Goal: Book appointment/travel/reservation

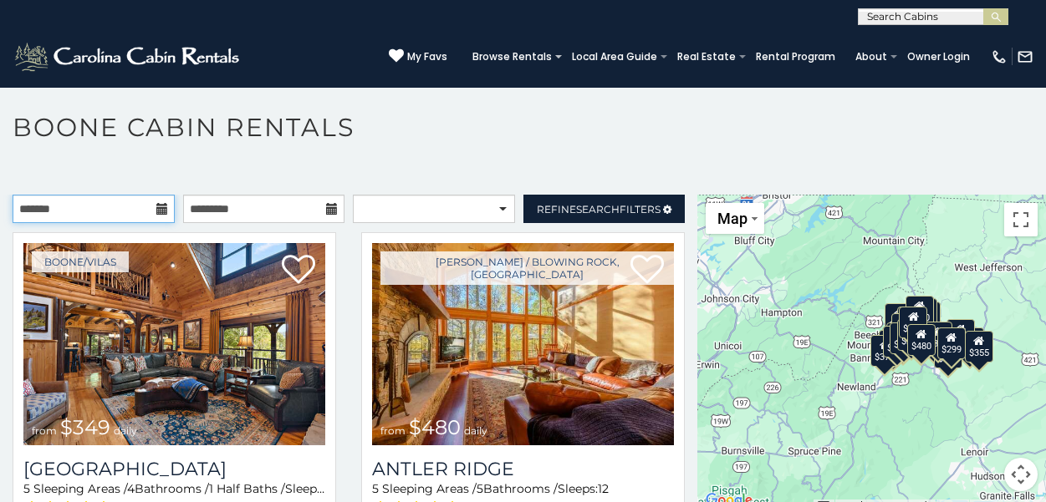
click at [134, 217] on input "text" at bounding box center [94, 209] width 162 height 28
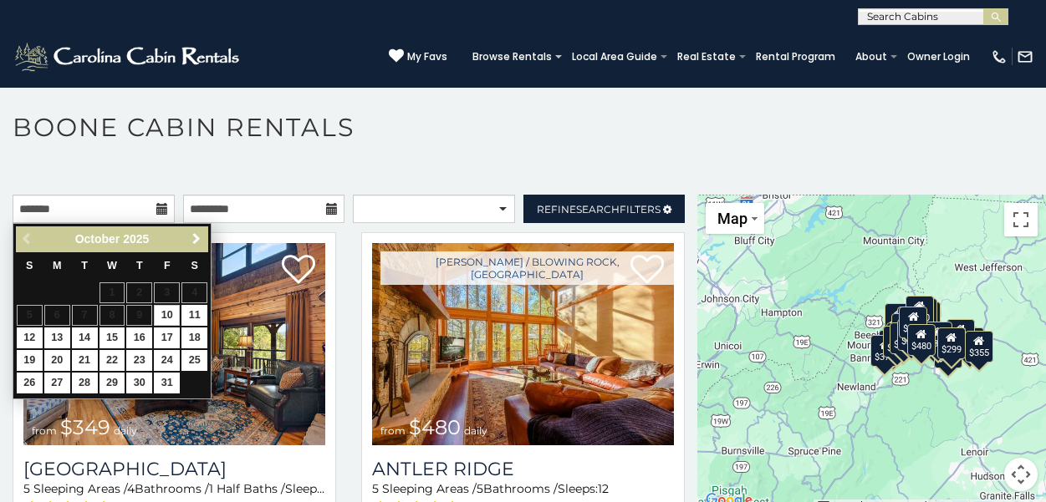
click at [192, 241] on span "Next" at bounding box center [196, 238] width 13 height 13
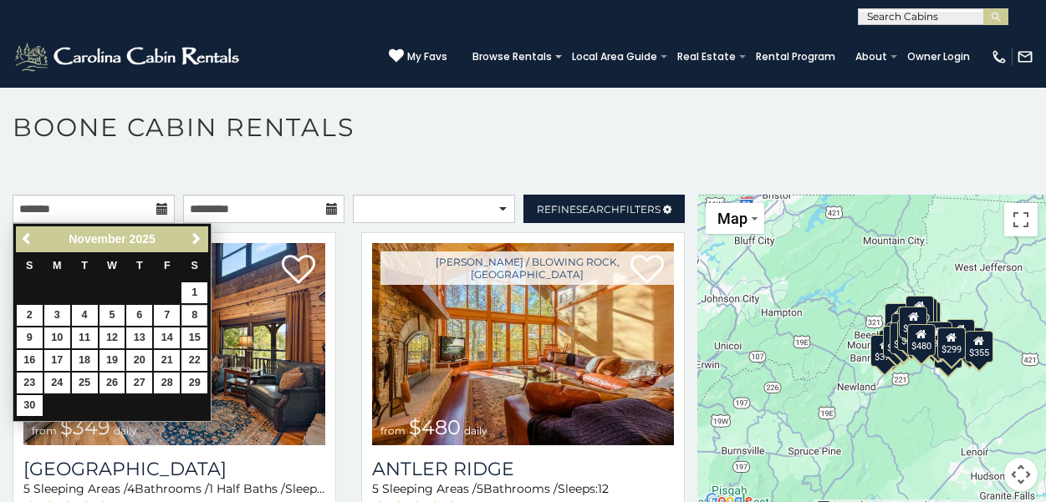
click at [191, 312] on link "8" at bounding box center [194, 315] width 26 height 21
type input "**********"
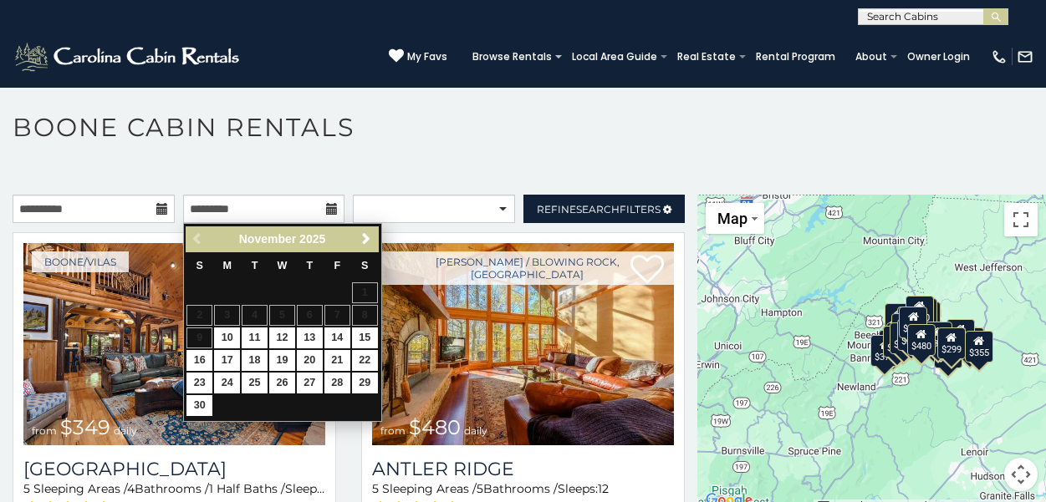
click at [201, 336] on table "S M T W T F S 1 2 3 4 5 6 7 8 9 10 11 12 13 14 15 16 17 18 19 20 21 22 23 24 25…" at bounding box center [282, 334] width 192 height 165
click at [206, 335] on table "S M T W T F S 1 2 3 4 5 6 7 8 9 10 11 12 13 14 15 16 17 18 19 20 21 22 23 24 25…" at bounding box center [282, 334] width 192 height 165
click at [206, 337] on table "S M T W T F S 1 2 3 4 5 6 7 8 9 10 11 12 13 14 15 16 17 18 19 20 21 22 23 24 25…" at bounding box center [282, 334] width 192 height 165
click at [227, 336] on link "10" at bounding box center [227, 338] width 26 height 21
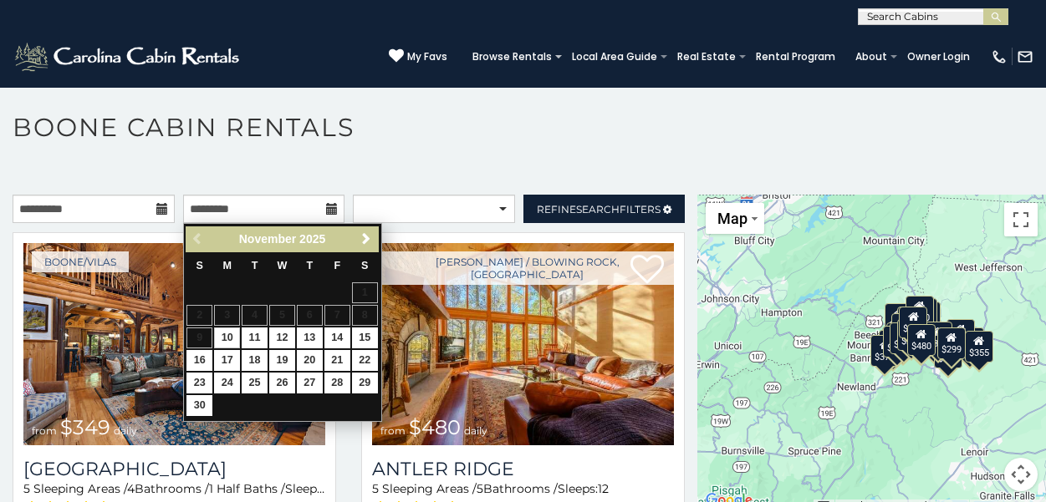
type input "**********"
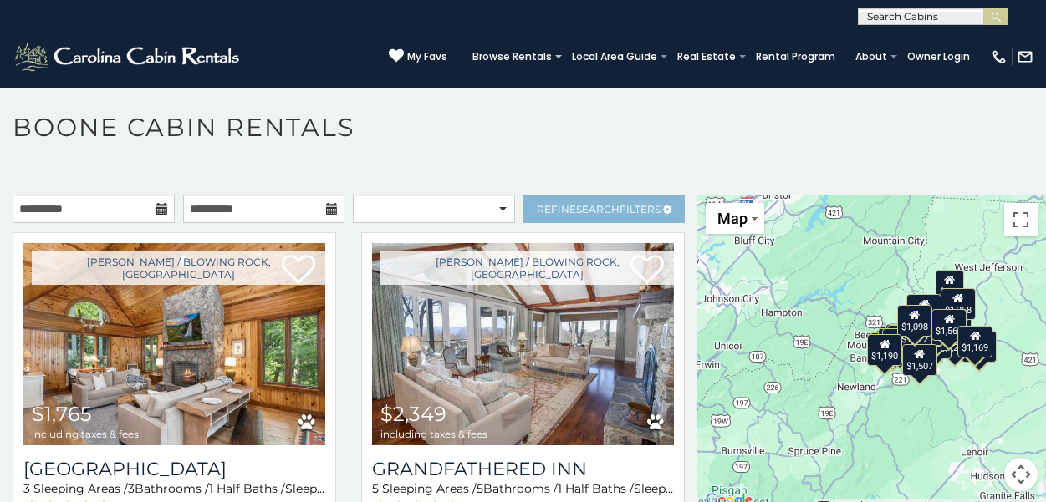
click at [532, 210] on link "Refine Search Filters" at bounding box center [604, 209] width 162 height 28
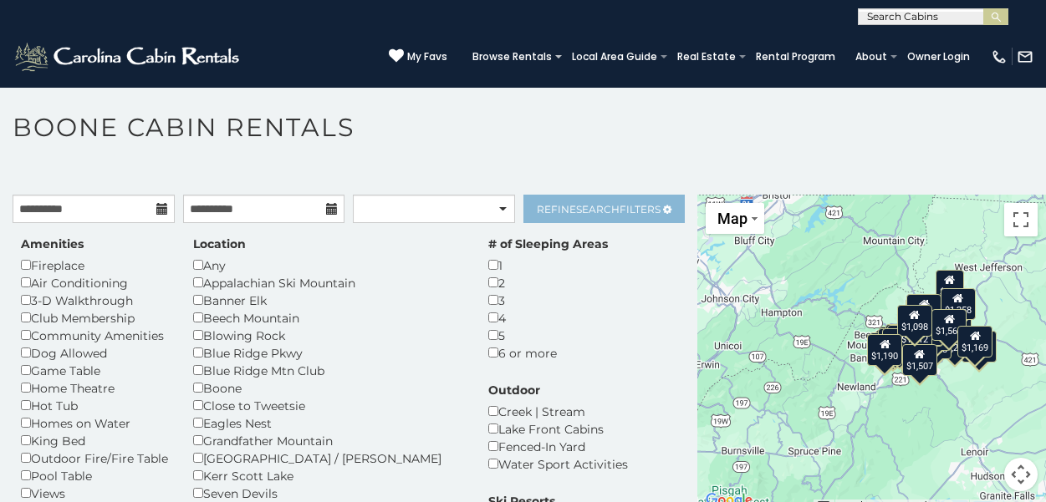
click at [573, 206] on span "Refine Search Filters" at bounding box center [599, 209] width 124 height 13
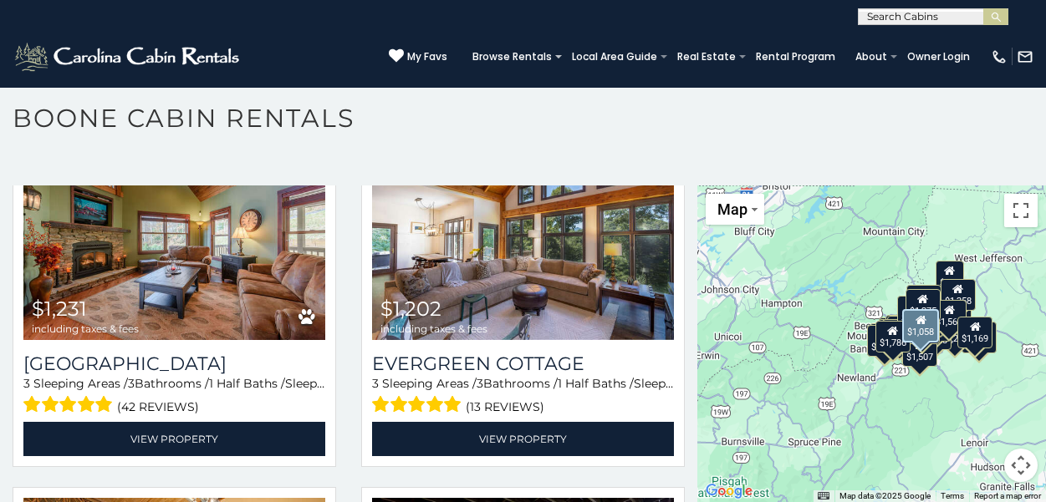
scroll to position [1628, 0]
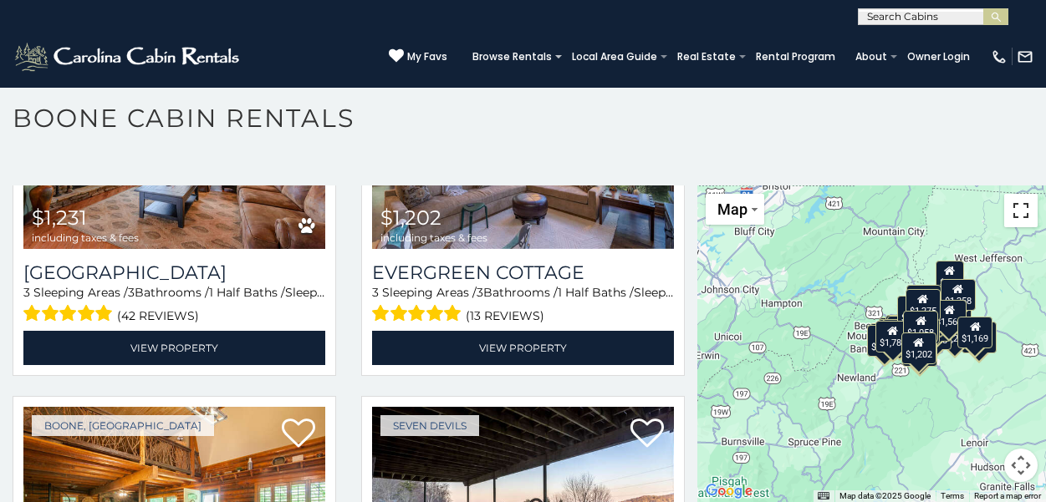
click at [1018, 214] on button "Toggle fullscreen view" at bounding box center [1020, 210] width 33 height 33
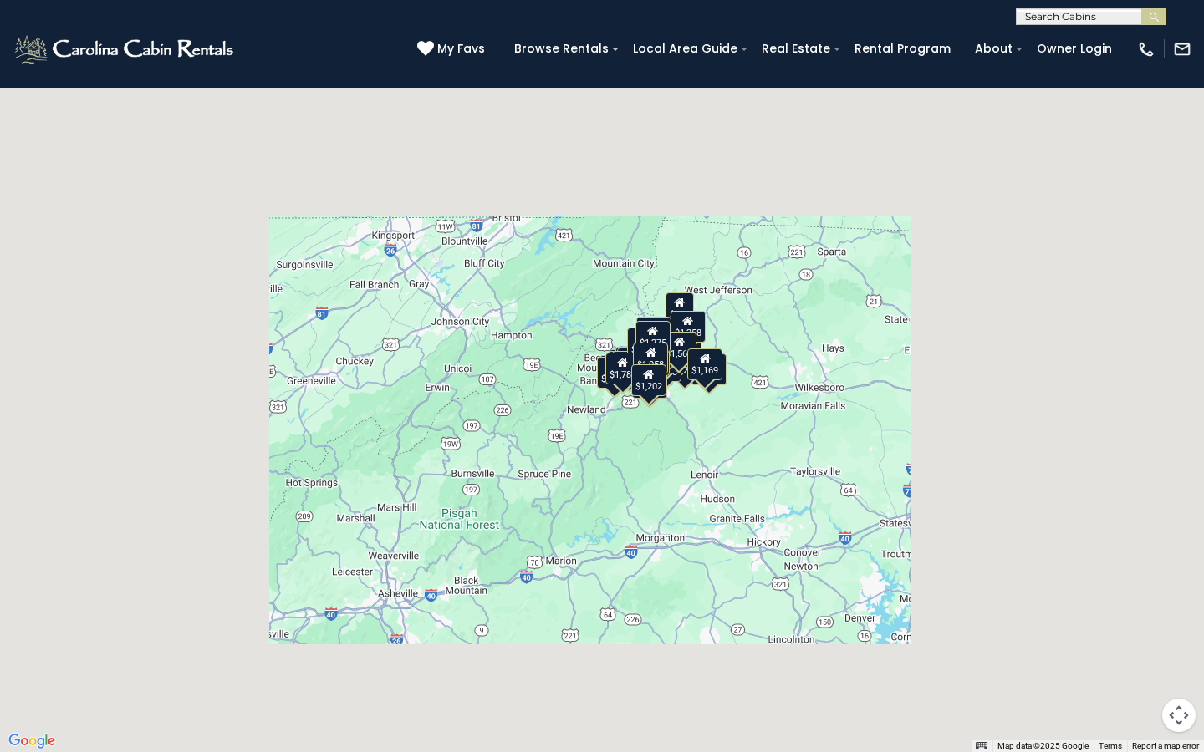
scroll to position [0, 0]
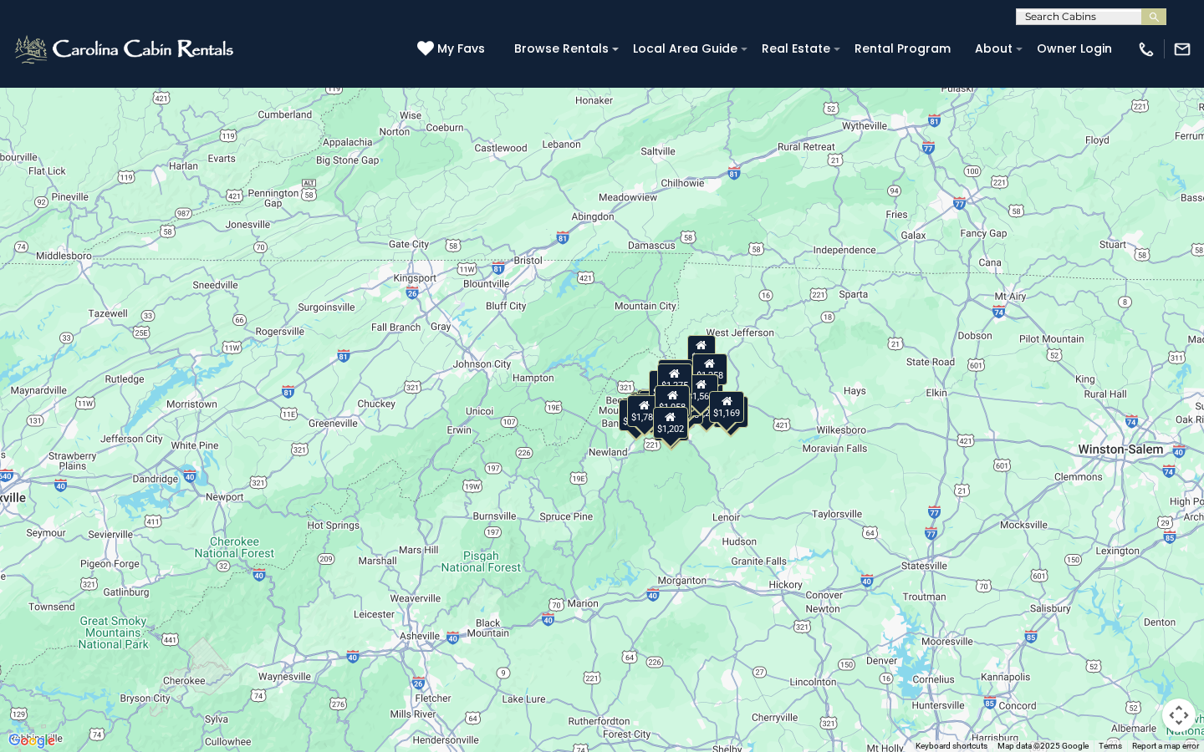
drag, startPoint x: 587, startPoint y: 478, endPoint x: 611, endPoint y: 523, distance: 51.2
click at [611, 501] on div "$1,765 $2,349 $1,963 $1,786 $1,855 $1,275 $1,619 $1,058 $1,231 $1,202 $1,161 $1…" at bounding box center [602, 376] width 1204 height 752
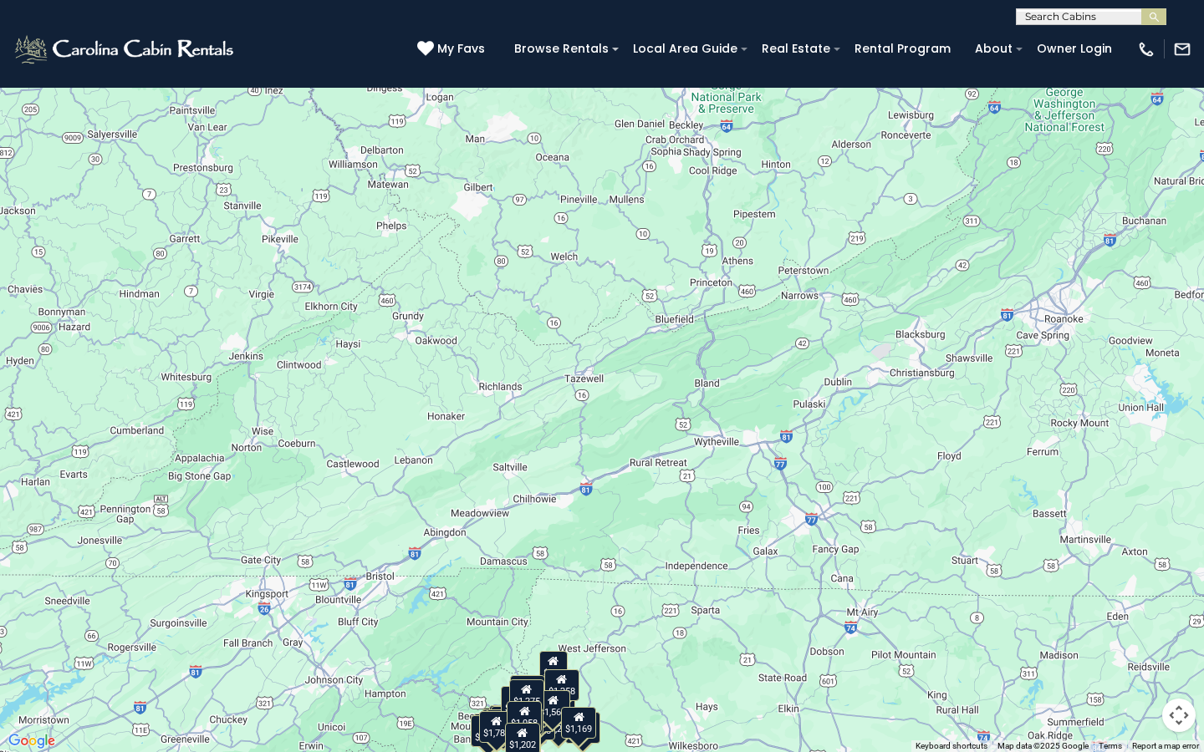
drag, startPoint x: 680, startPoint y: 296, endPoint x: 524, endPoint y: 612, distance: 352.1
click at [524, 501] on div "$1,765 $2,349 $1,963 $1,786 $1,855 $1,275 $1,619 $1,058 $1,231 $1,202 $1,161 $1…" at bounding box center [602, 376] width 1204 height 752
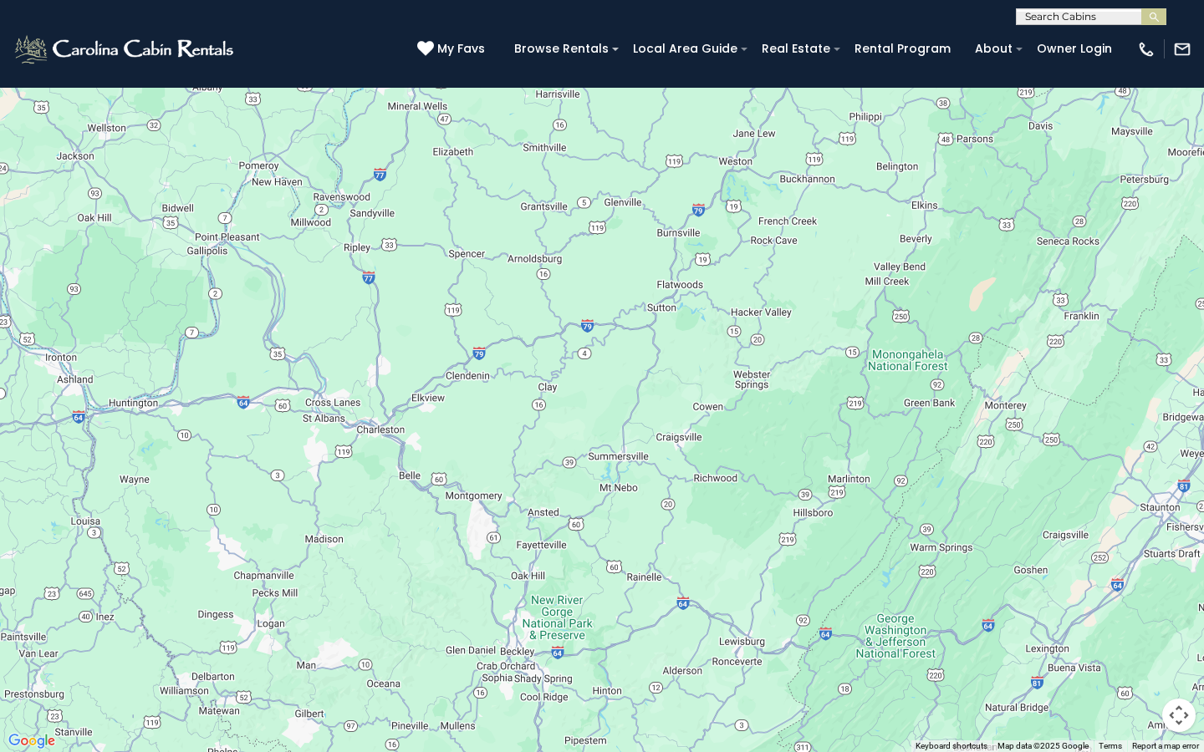
drag, startPoint x: 760, startPoint y: 207, endPoint x: 591, endPoint y: 750, distance: 568.1
click at [593, 501] on div "$1,765 $2,349 $1,963 $1,786 $1,855 $1,275 $1,619 $1,058 $1,231 $1,202 $1,161 $1…" at bounding box center [602, 376] width 1204 height 752
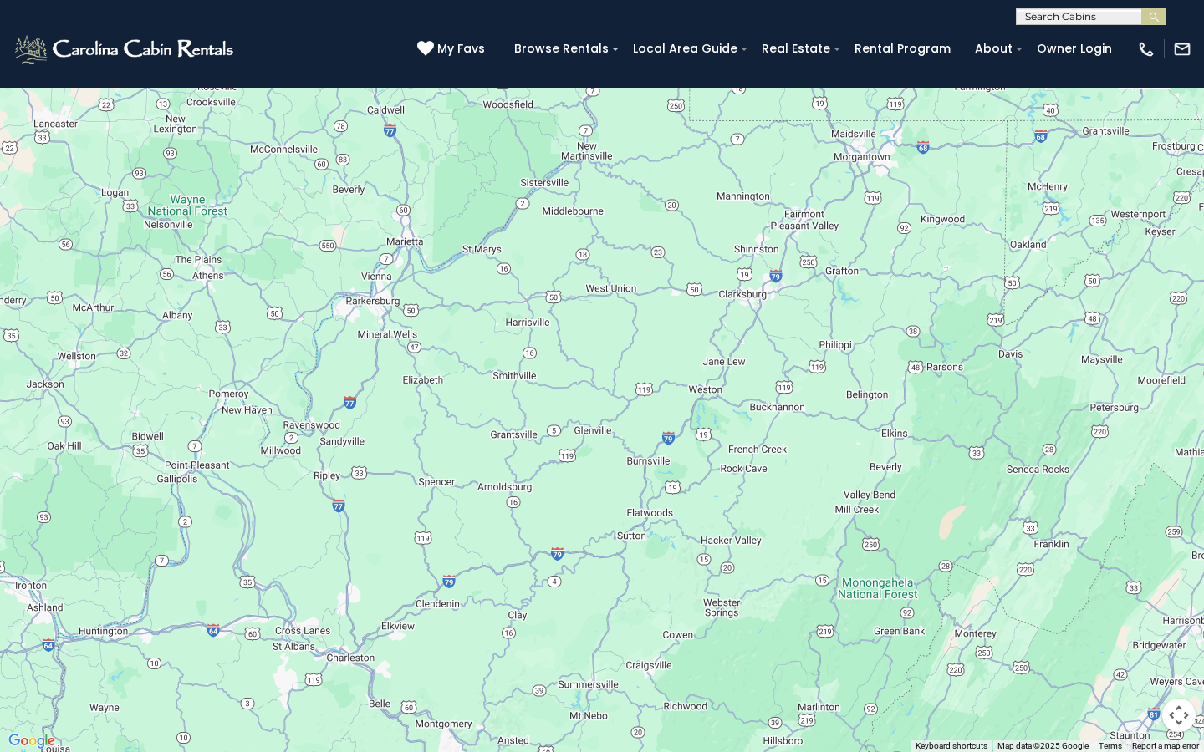
drag, startPoint x: 669, startPoint y: 519, endPoint x: 647, endPoint y: 751, distance: 233.4
click at [647, 501] on div "$1,765 $2,349 $1,963 $1,786 $1,855 $1,275 $1,619 $1,058 $1,231 $1,202 $1,161 $1…" at bounding box center [602, 376] width 1204 height 752
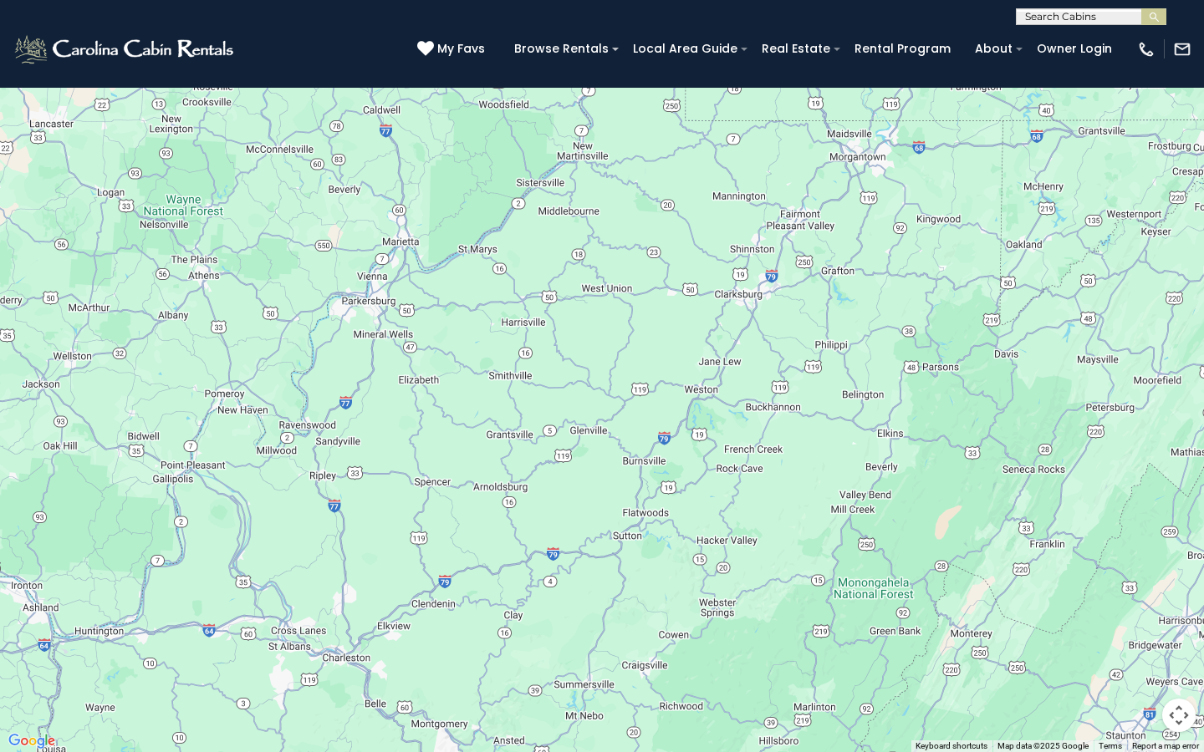
click at [61, 28] on button "Map" at bounding box center [37, 23] width 59 height 31
click at [162, 86] on div "$1,765 $2,349 $1,963 $1,786 $1,855 $1,275 $1,619 $1,058 $1,231 $1,202 $1,161 $1…" at bounding box center [602, 376] width 1204 height 752
click at [1045, 34] on button "Toggle fullscreen view" at bounding box center [1178, 24] width 33 height 33
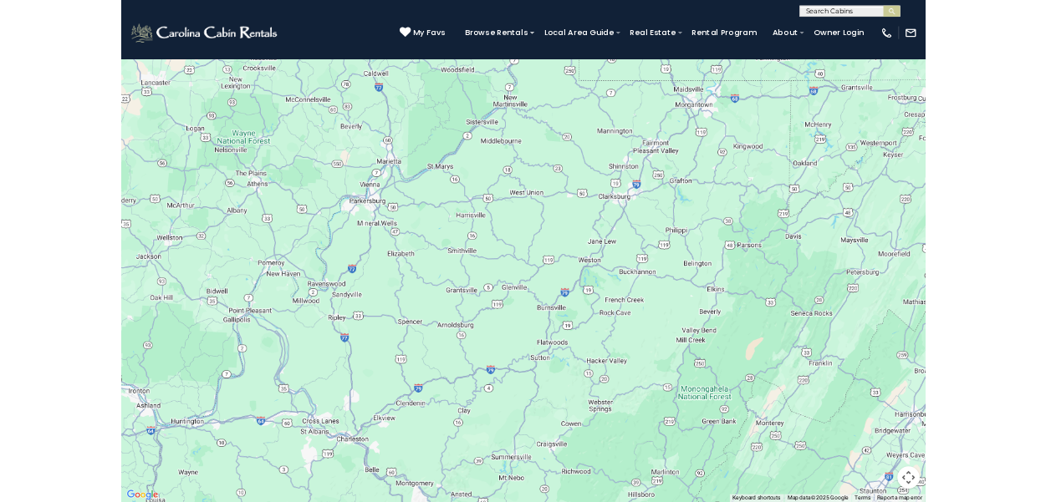
scroll to position [9, 0]
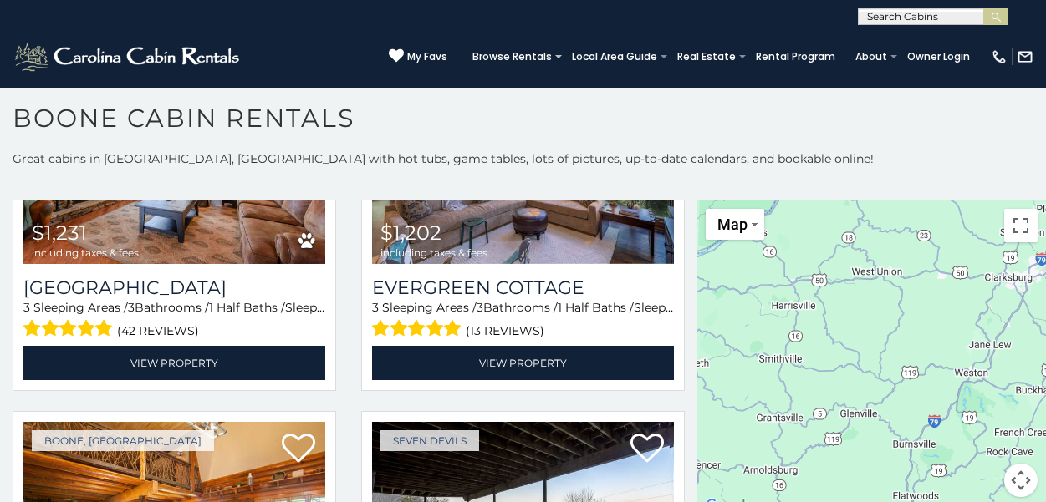
click at [754, 96] on section "**********" at bounding box center [523, 290] width 1046 height 425
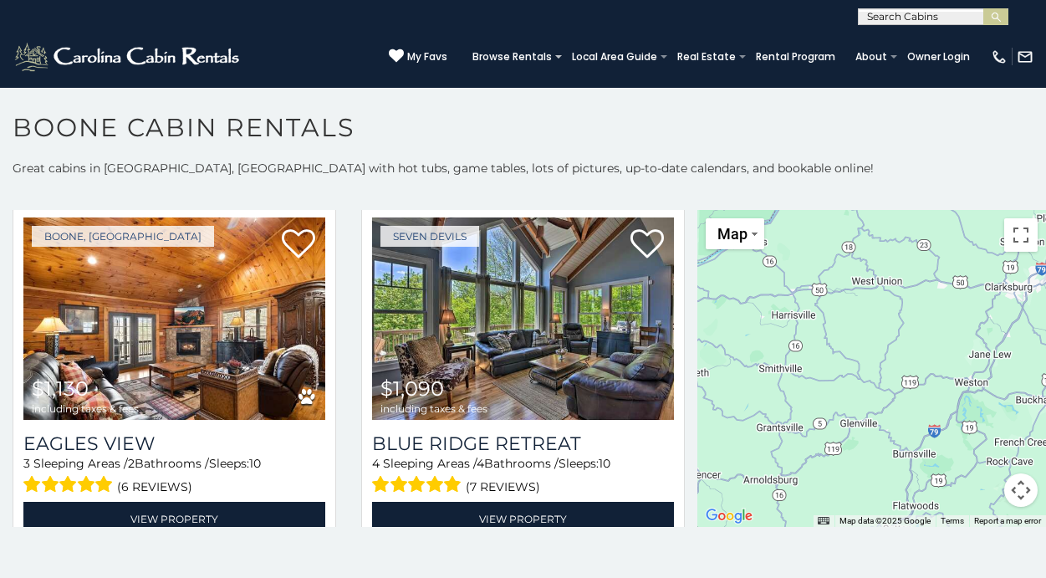
scroll to position [3289, 0]
